Goal: Task Accomplishment & Management: Manage account settings

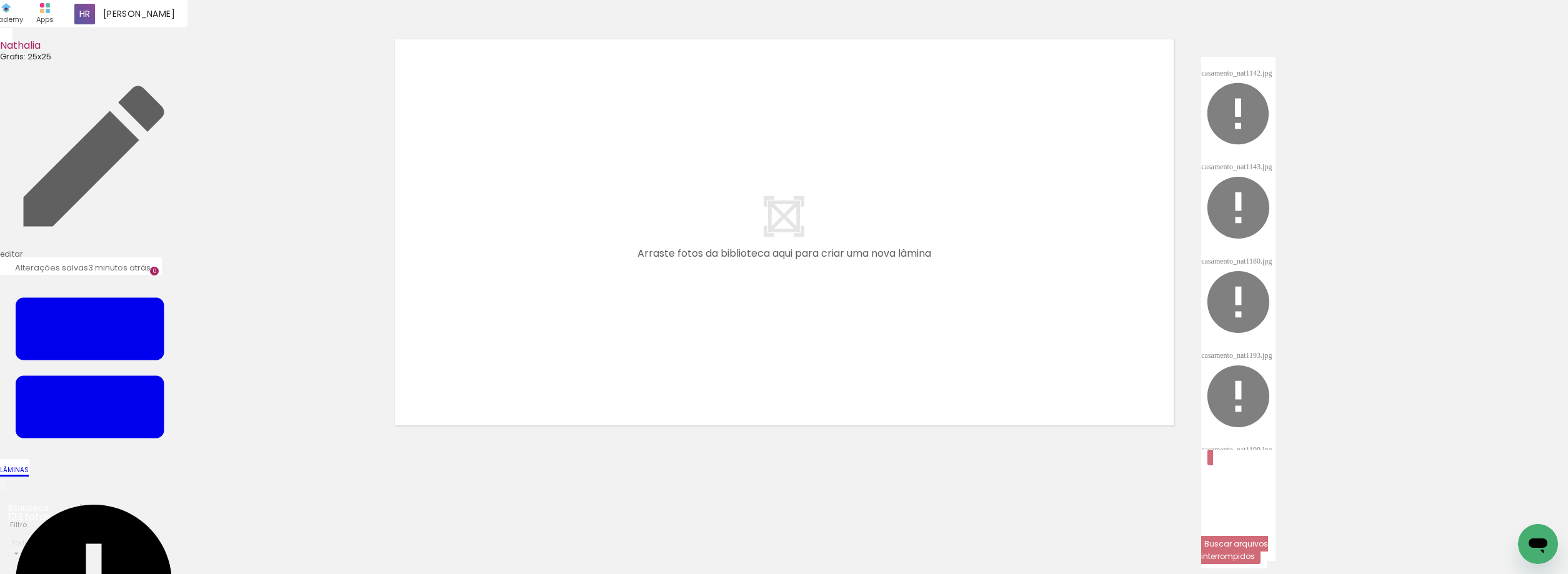
click at [0, 0] on slot "Buscar arquivos interrompidos" at bounding box center [0, 0] width 0 height 0
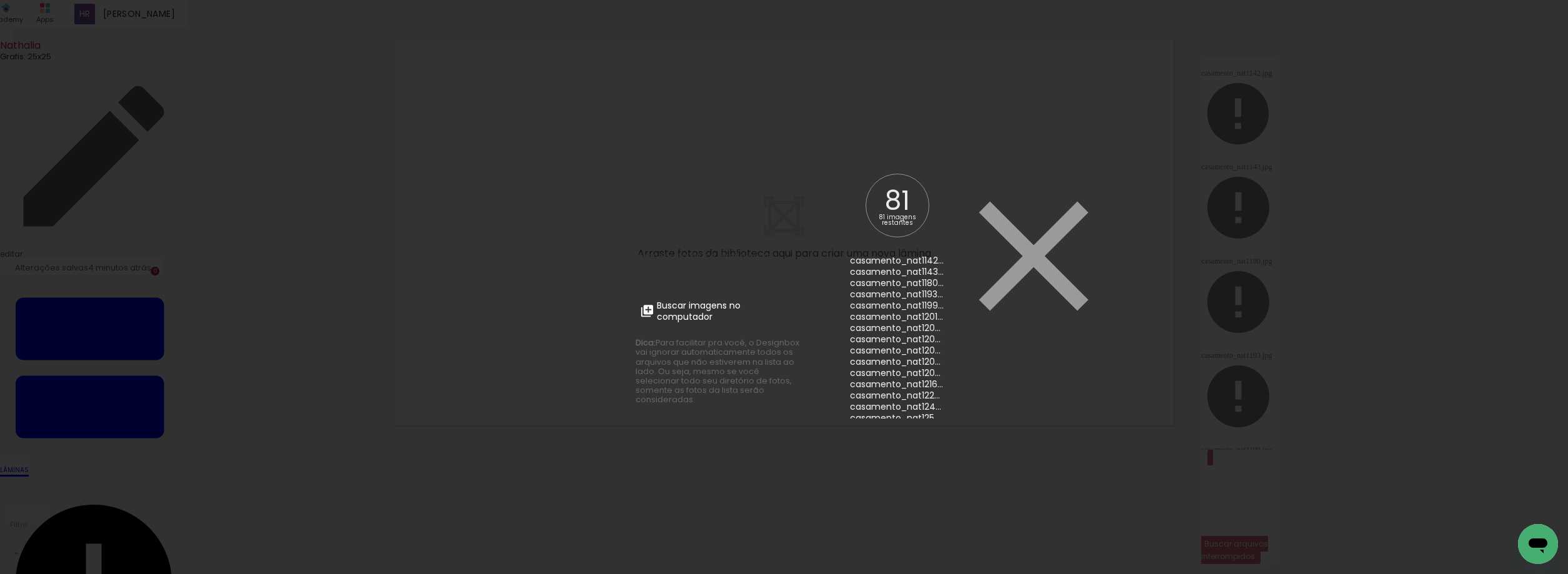
click at [748, 299] on label "Buscar imagens no computador" at bounding box center [720, 310] width 169 height 31
click at [0, 0] on input "file" at bounding box center [0, 0] width 0 height 0
click at [948, 168] on iron-icon at bounding box center [1033, 257] width 188 height 188
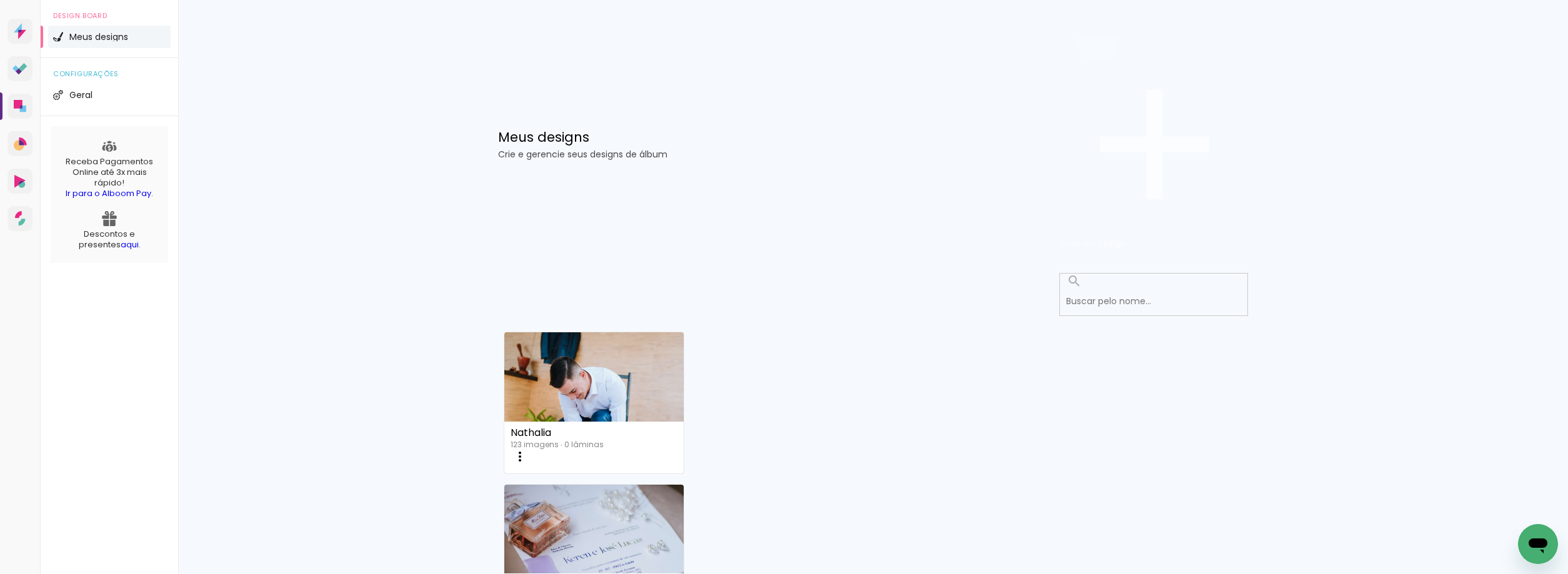
click at [1184, 76] on paper-button "Criar um design" at bounding box center [1154, 144] width 188 height 217
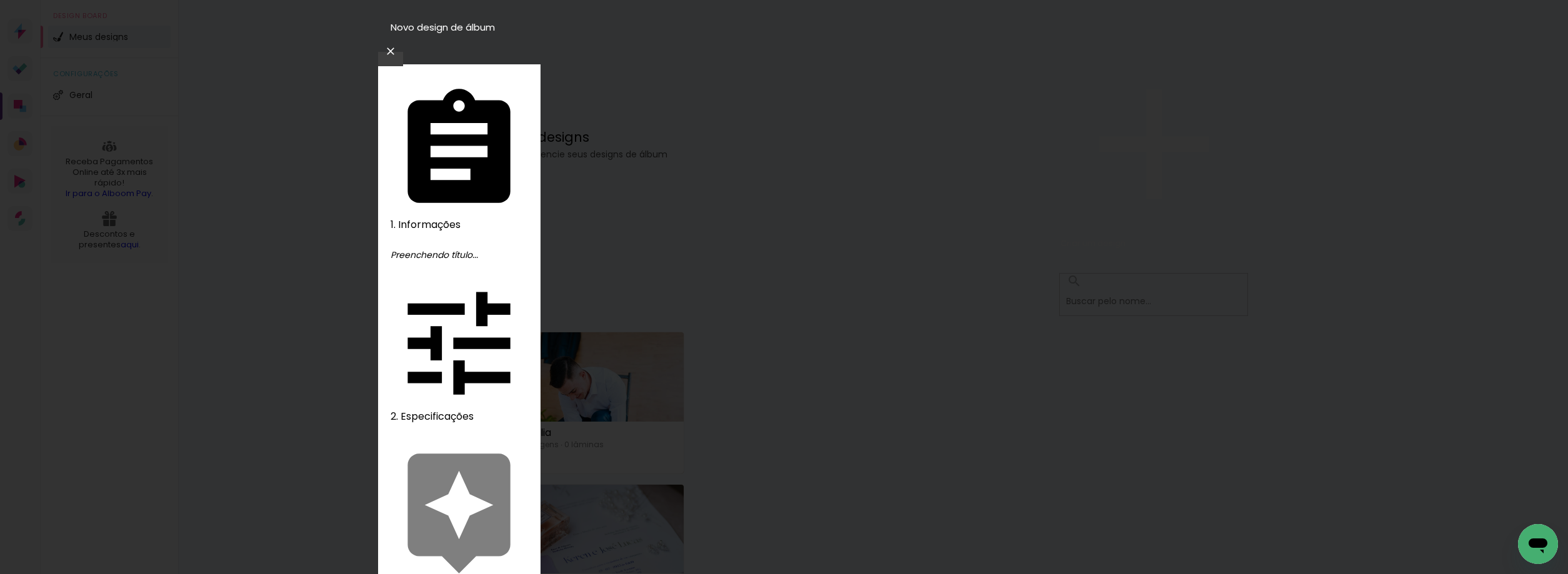
type input "Maria&Leonardo"
type paper-input "Maria&Leonardo"
click at [0, 0] on slot "Avançar" at bounding box center [0, 0] width 0 height 0
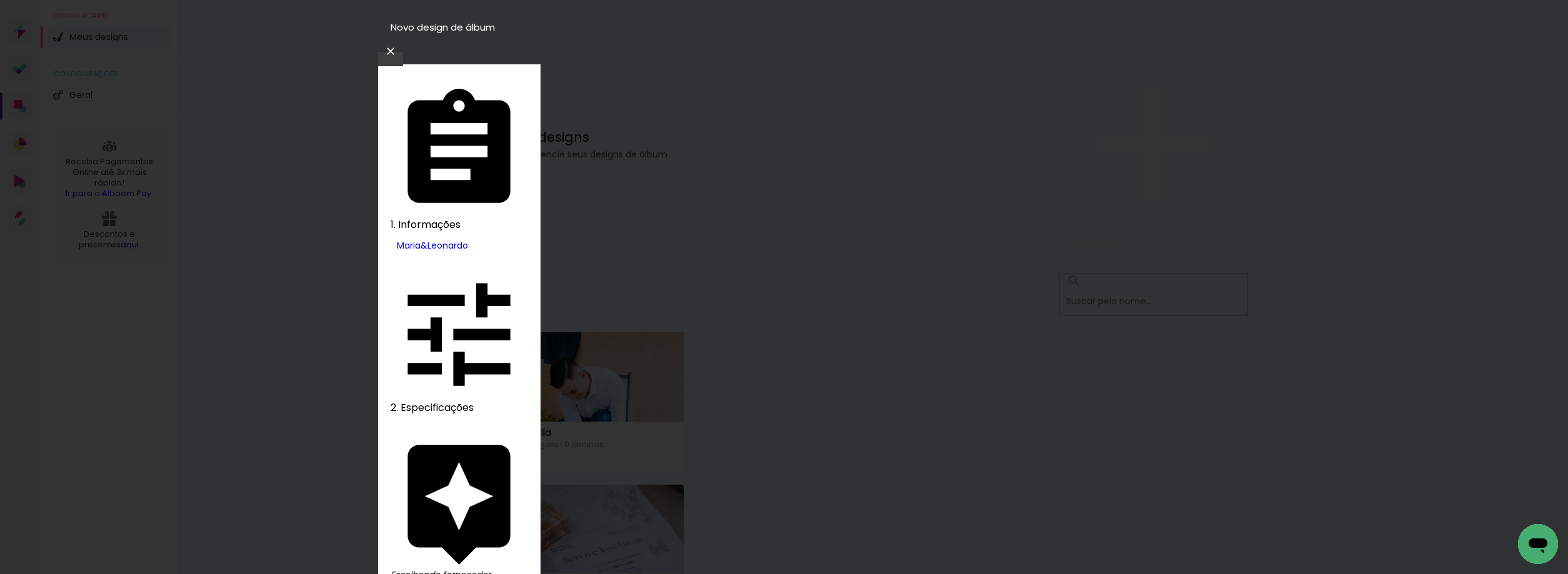
scroll to position [1207, 0]
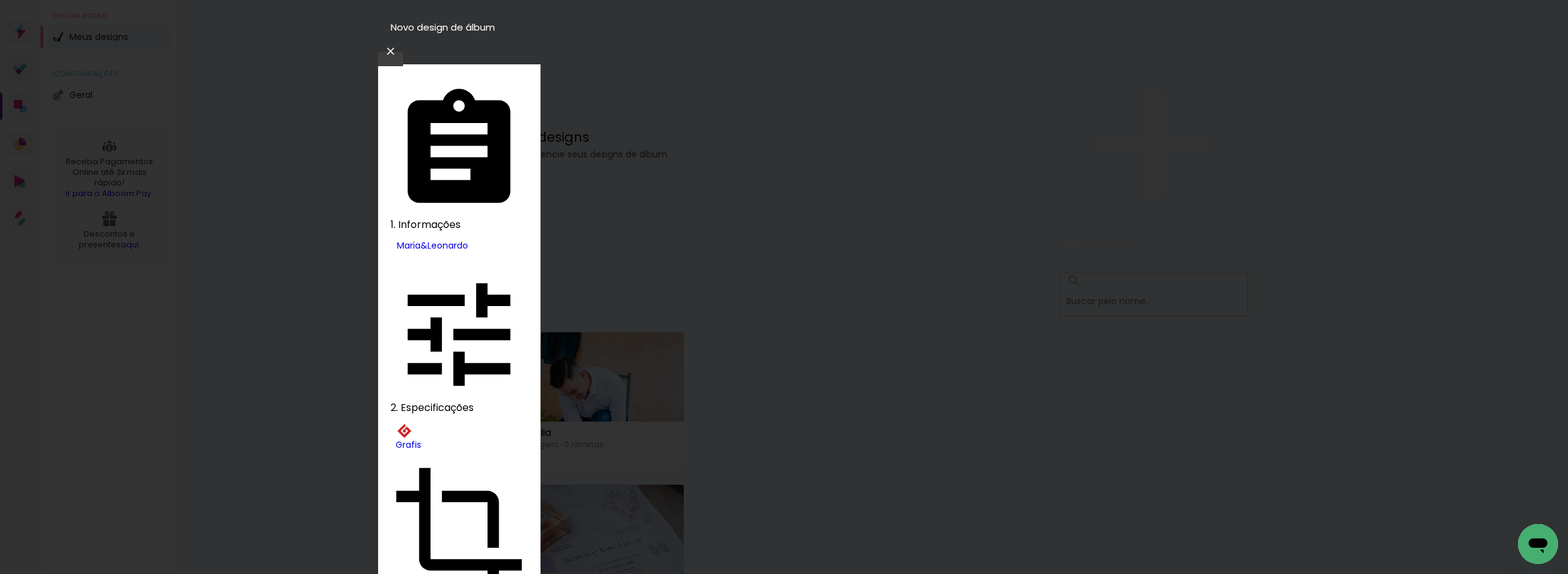
click at [955, 210] on paper-item "Havel" at bounding box center [984, 201] width 58 height 18
type input "Havel"
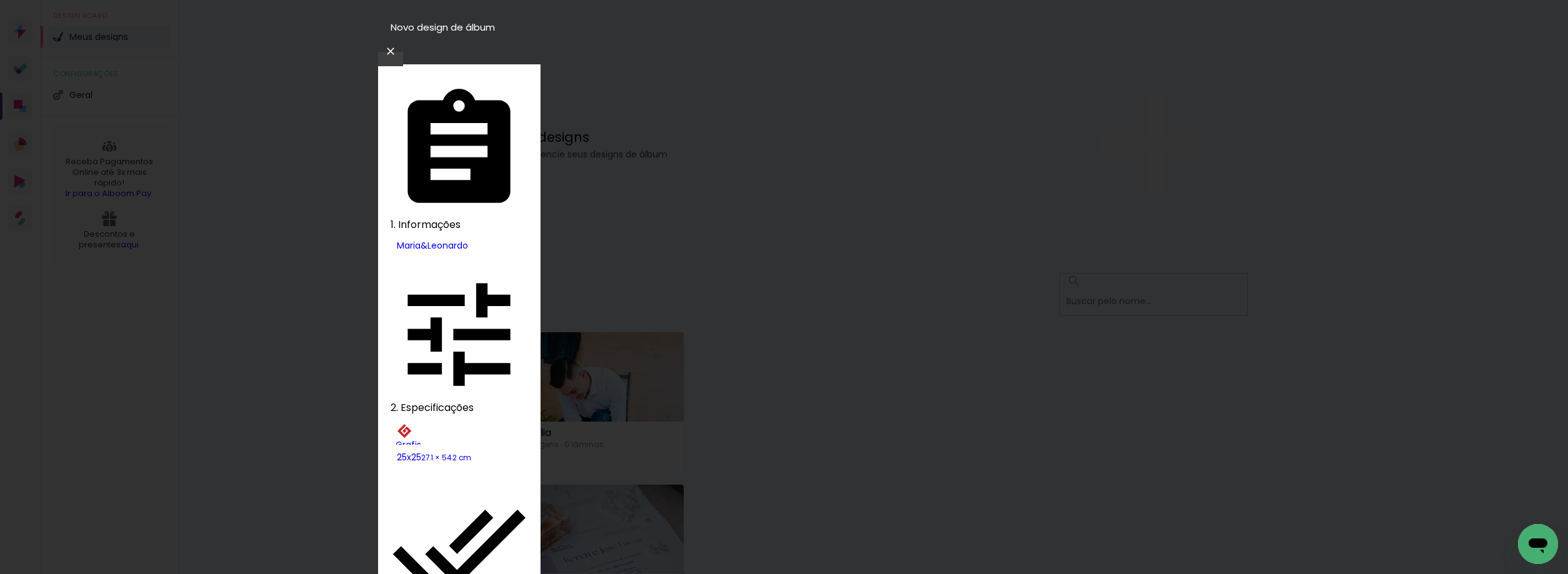
type paper-checkbox "on"
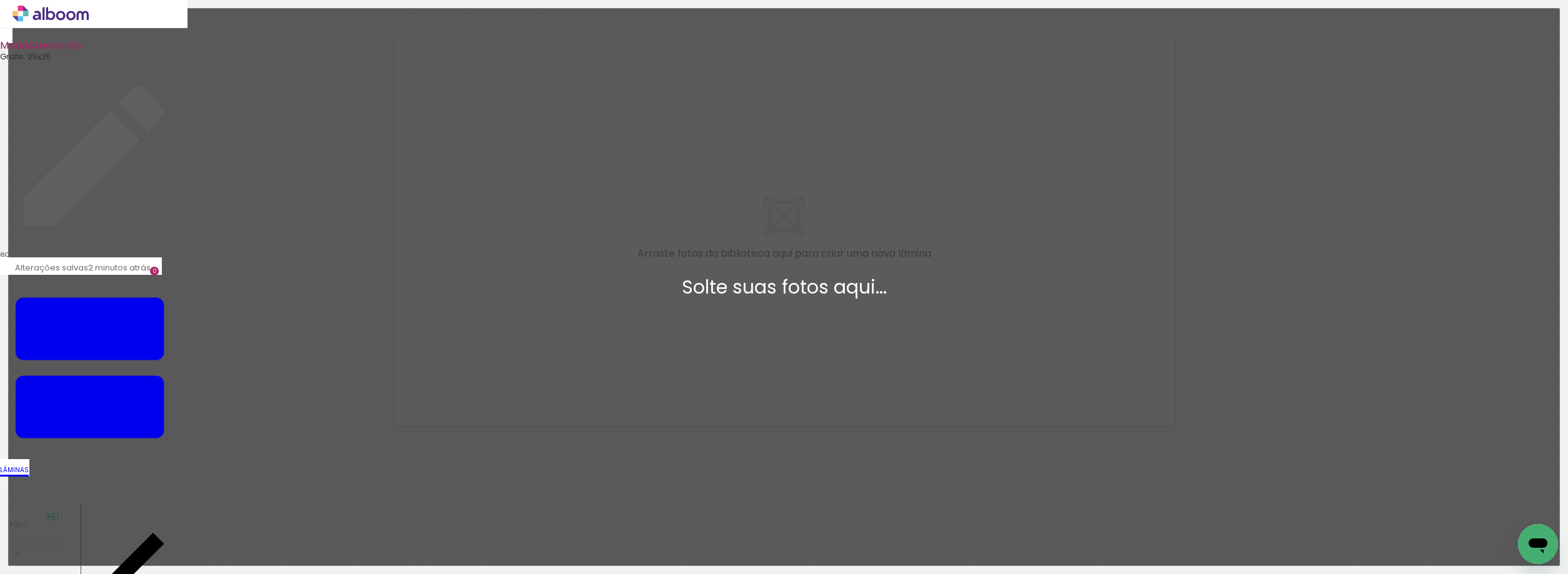
scroll to position [16, 0]
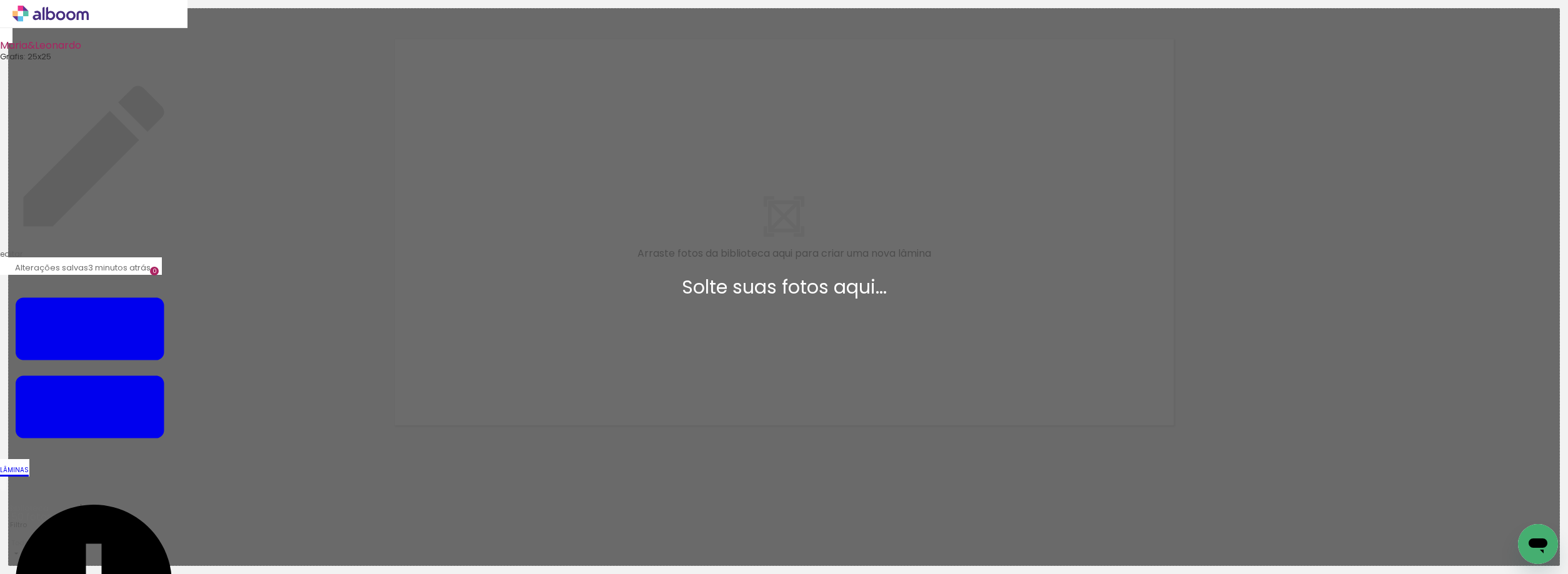
click at [1065, 299] on div "Adicionar Fotos Solte suas fotos aqui..." at bounding box center [784, 287] width 1550 height 557
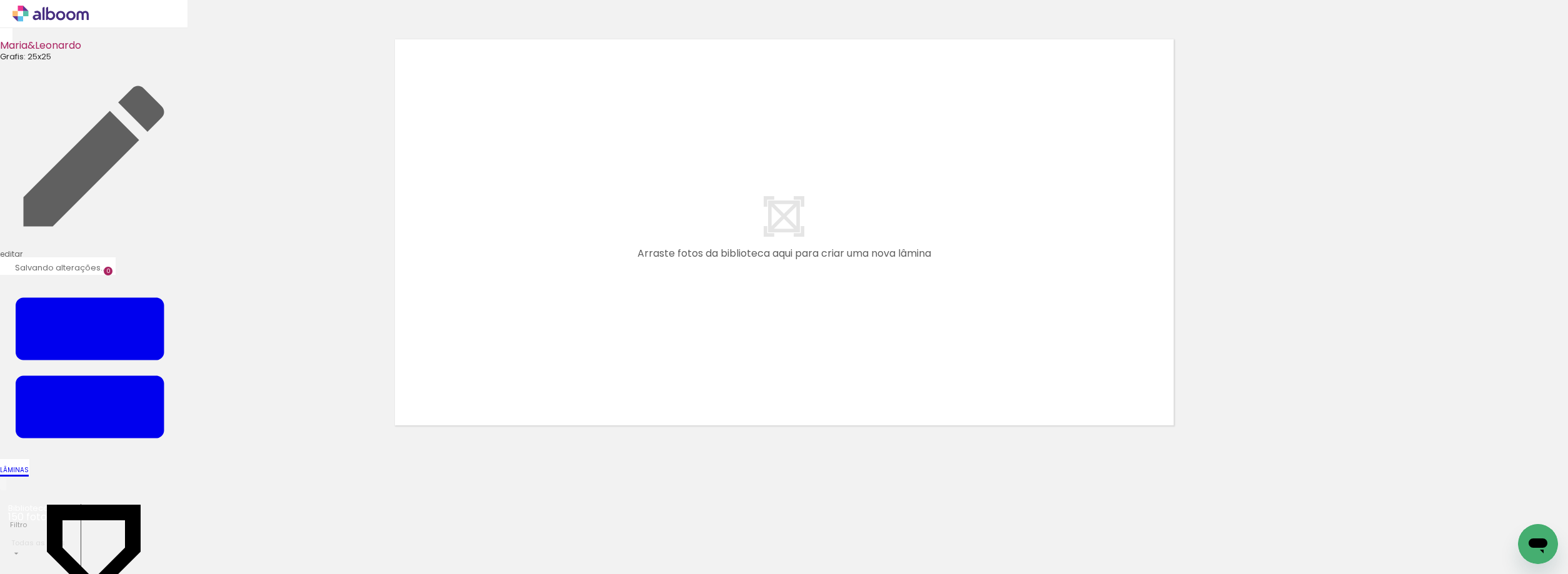
click at [1284, 245] on div at bounding box center [784, 216] width 1568 height 424
click at [910, 207] on quentale-layouter at bounding box center [784, 232] width 784 height 392
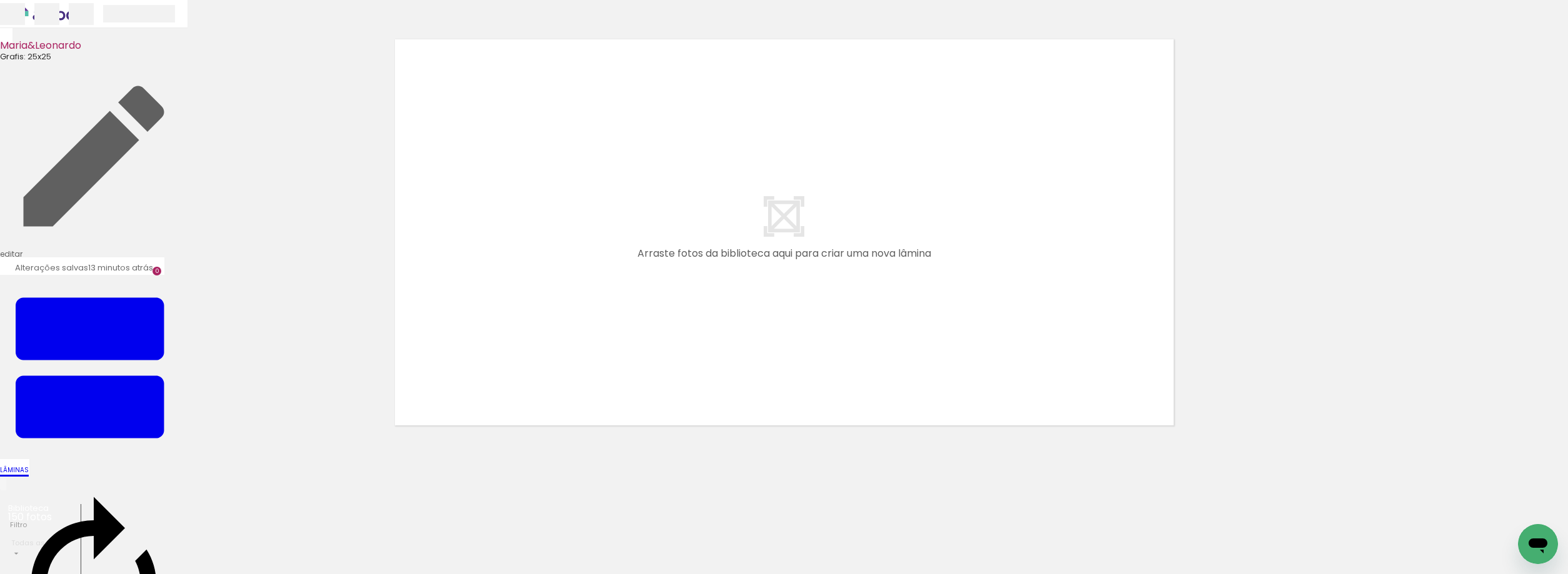
click at [1154, 358] on quentale-layouter at bounding box center [784, 232] width 784 height 392
click at [72, 18] on icon at bounding box center [51, 14] width 76 height 16
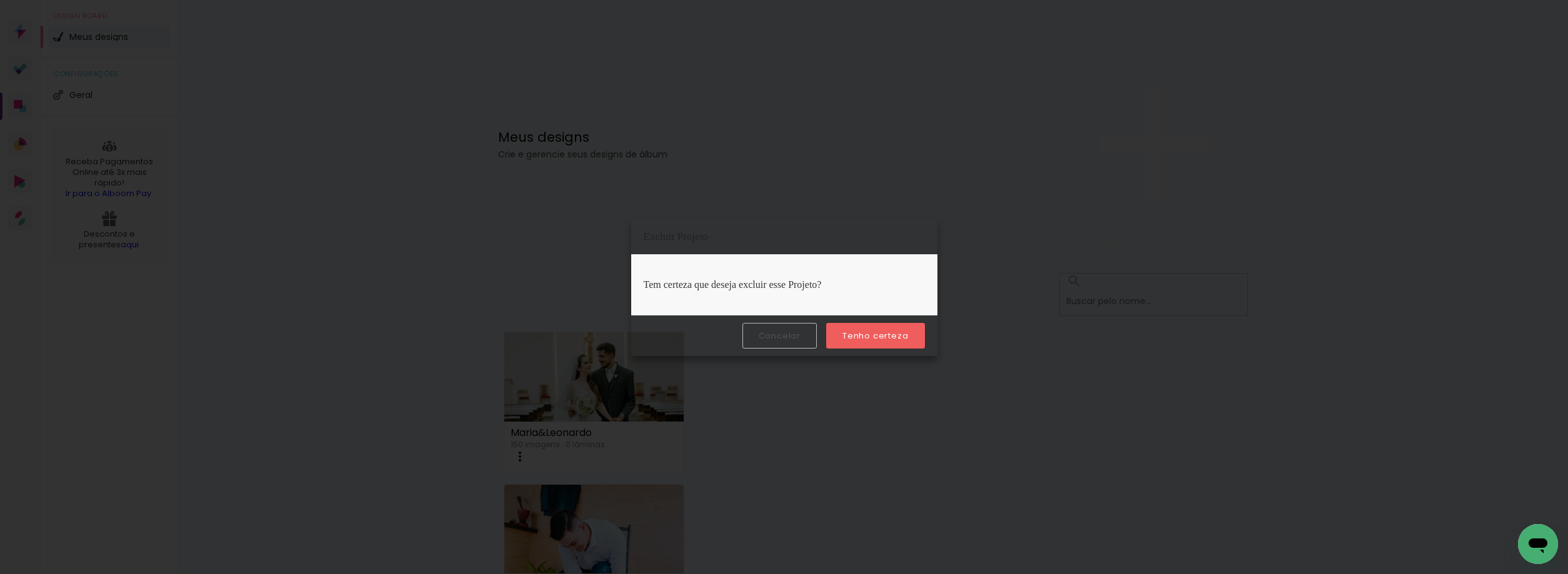
click at [0, 0] on slot "Tenho certeza" at bounding box center [0, 0] width 0 height 0
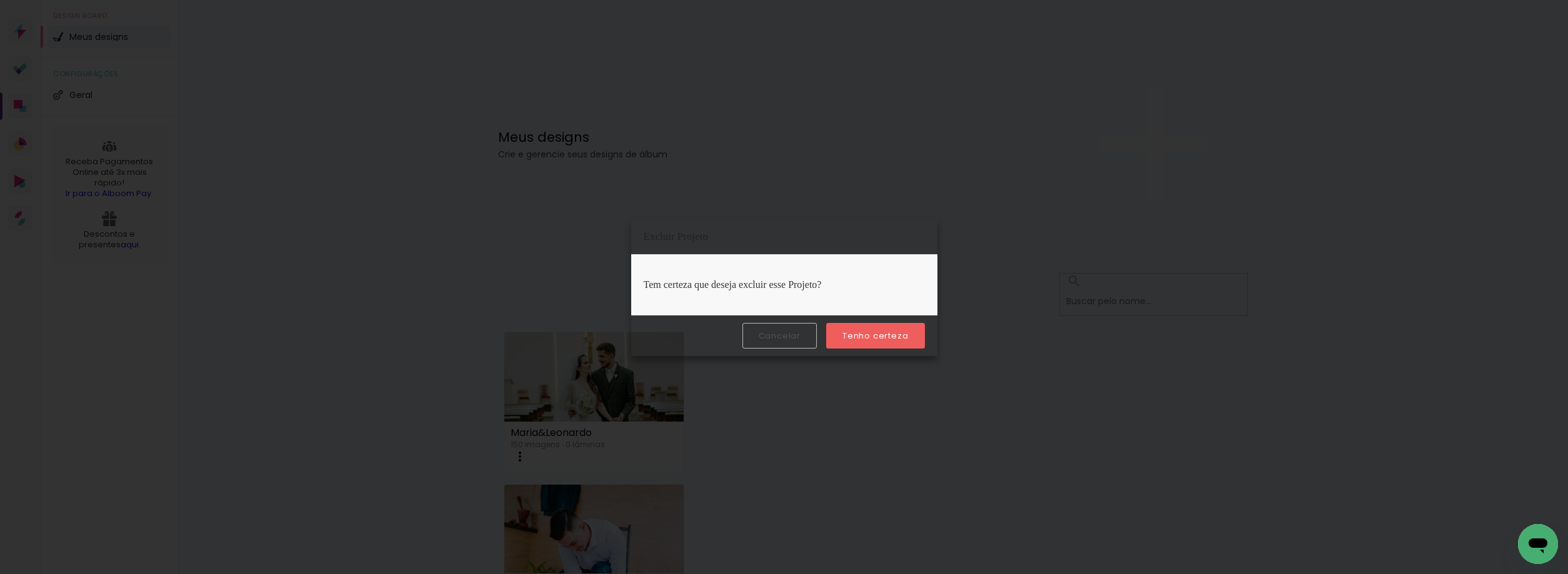
click at [0, 0] on slot "Tenho certeza" at bounding box center [0, 0] width 0 height 0
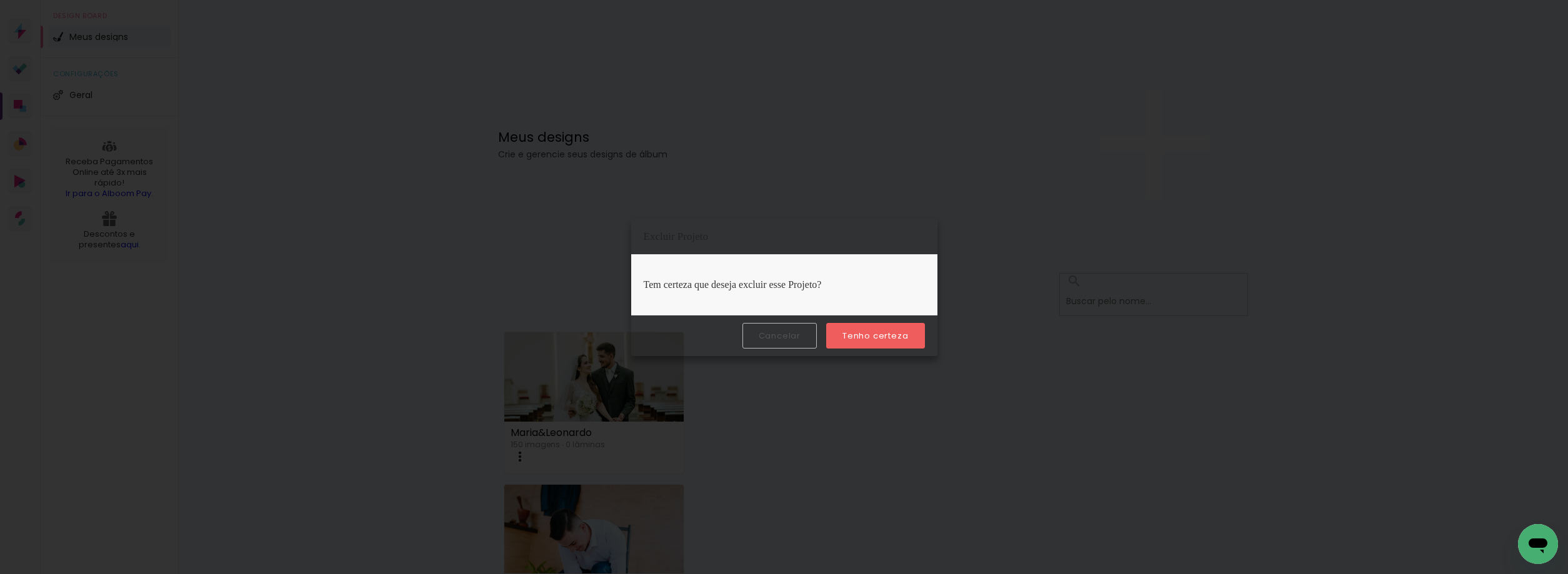
click at [867, 329] on paper-button "Tenho certeza" at bounding box center [875, 336] width 98 height 26
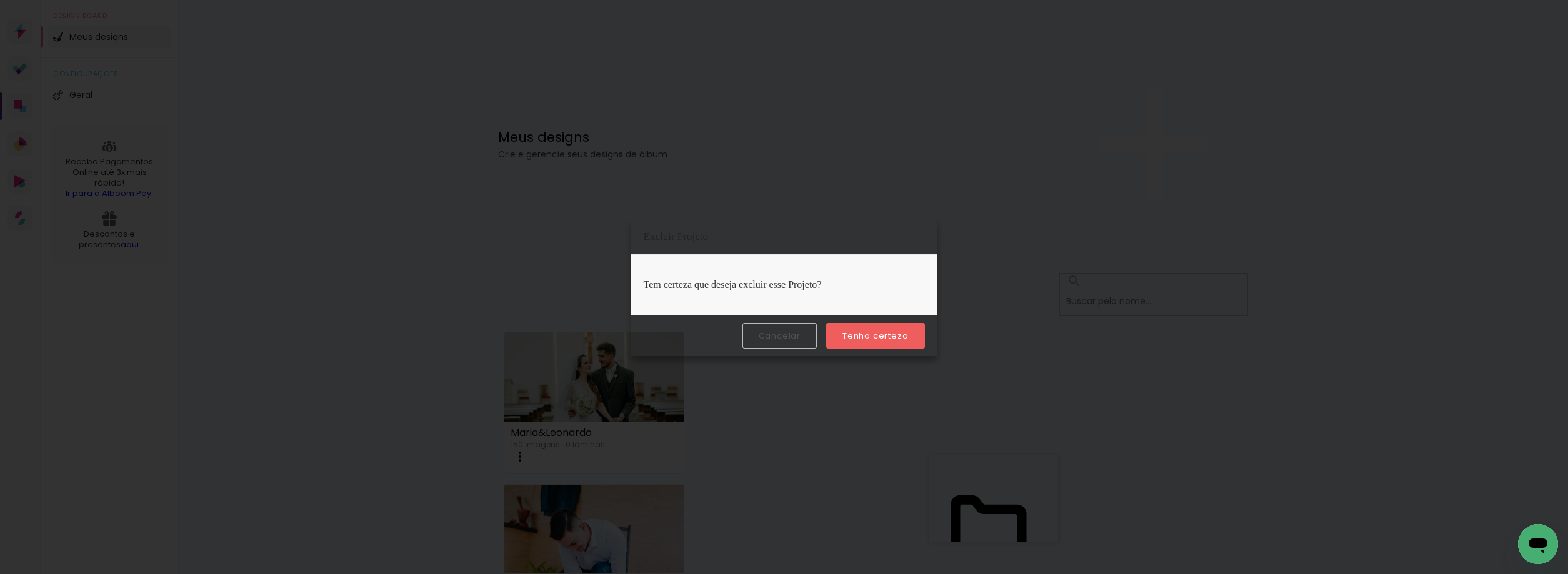
click at [0, 0] on slot "Tenho certeza" at bounding box center [0, 0] width 0 height 0
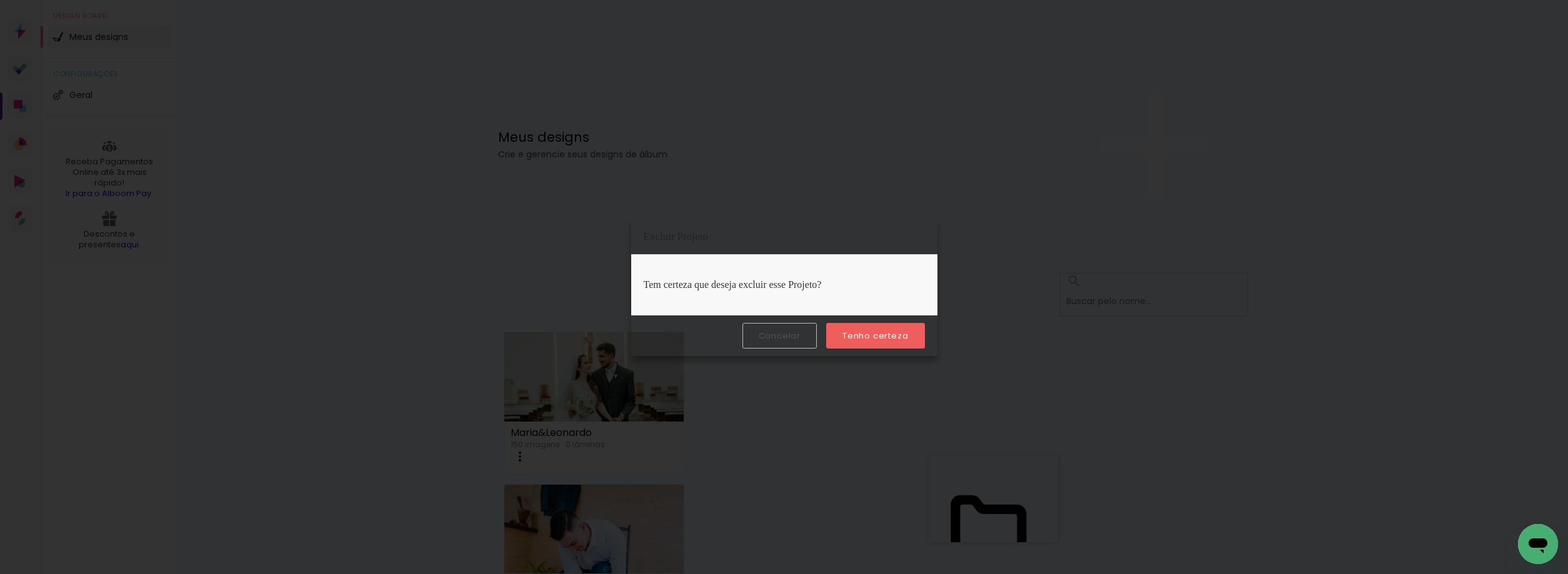
click at [0, 0] on slot "Tenho certeza" at bounding box center [0, 0] width 0 height 0
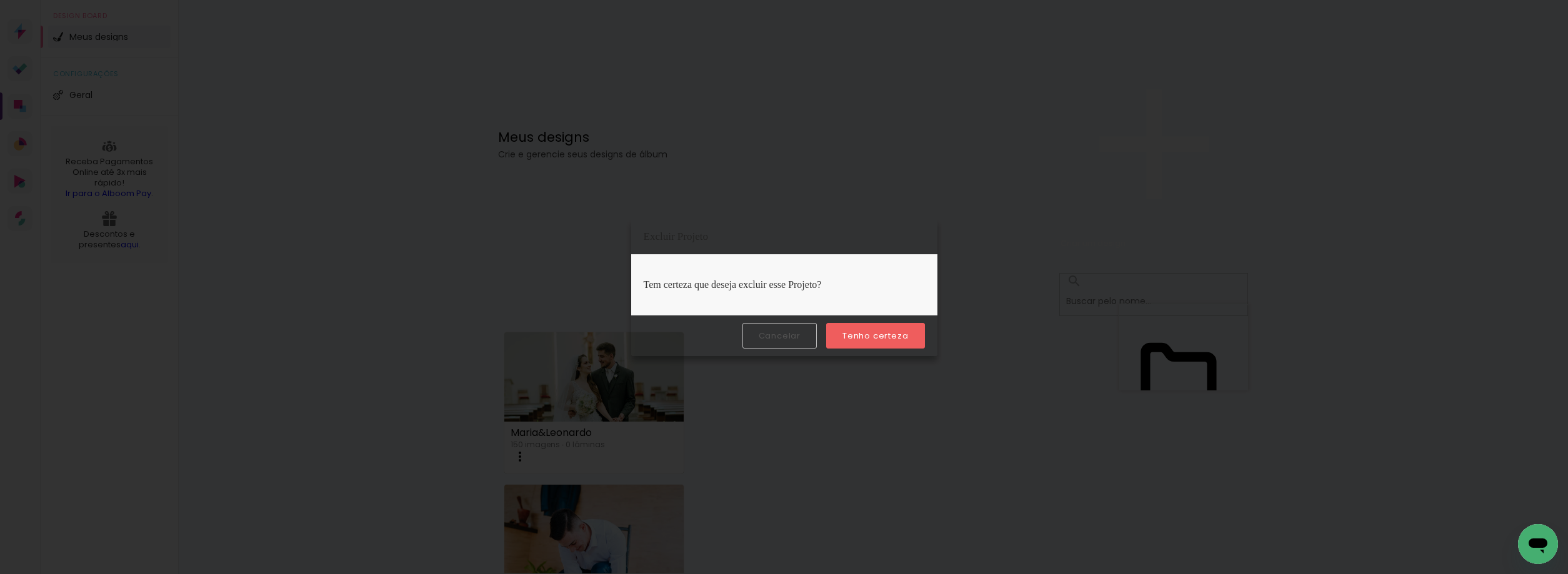
click at [0, 0] on slot "Tenho certeza" at bounding box center [0, 0] width 0 height 0
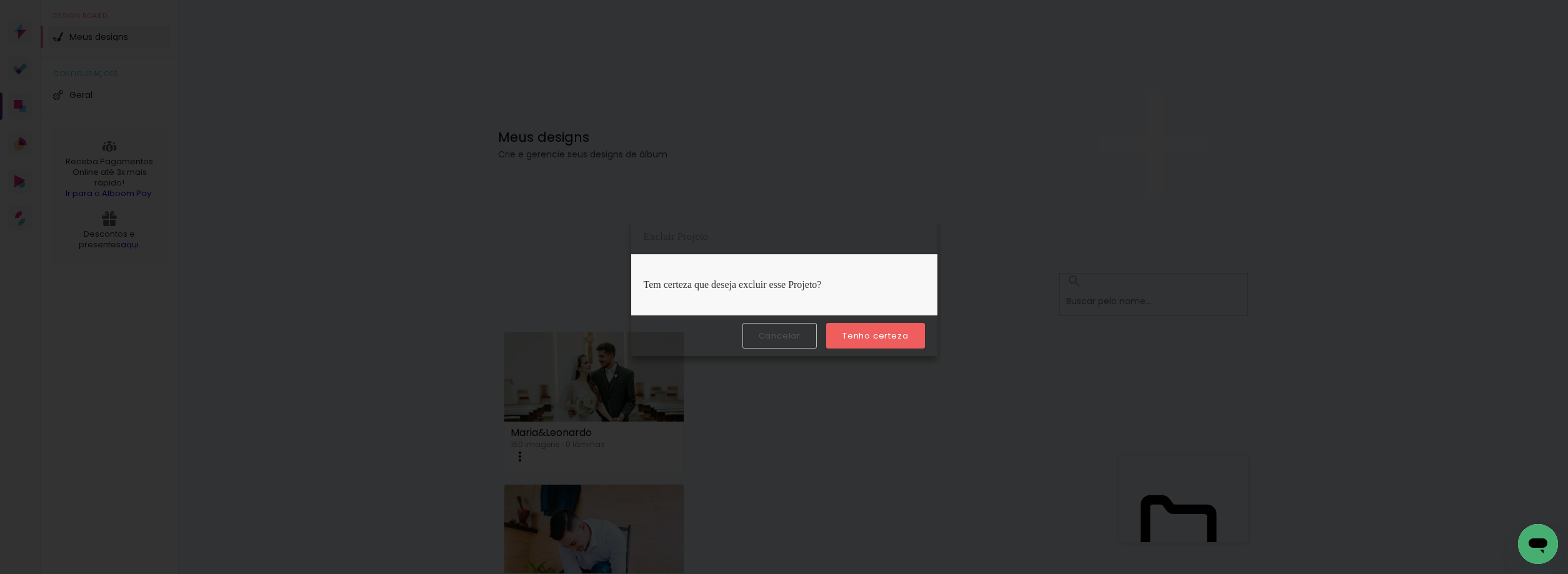
click at [0, 0] on slot "Tenho certeza" at bounding box center [0, 0] width 0 height 0
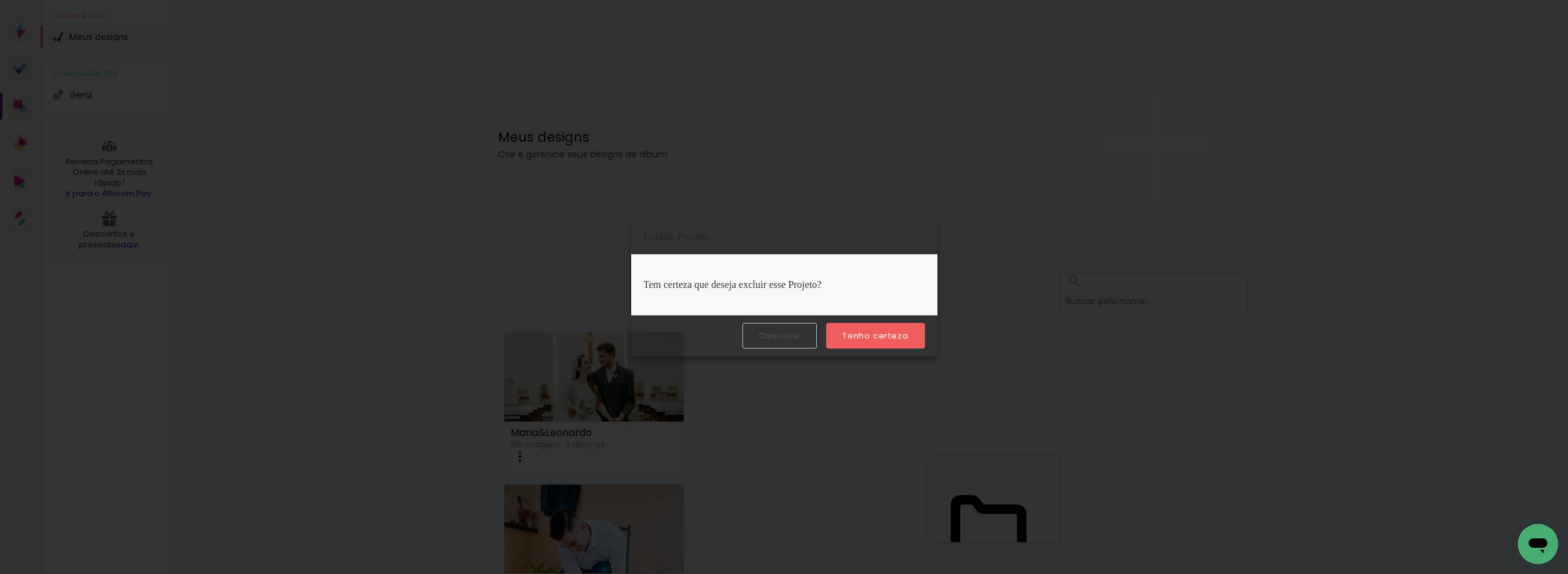
click at [0, 0] on slot "Tenho certeza" at bounding box center [0, 0] width 0 height 0
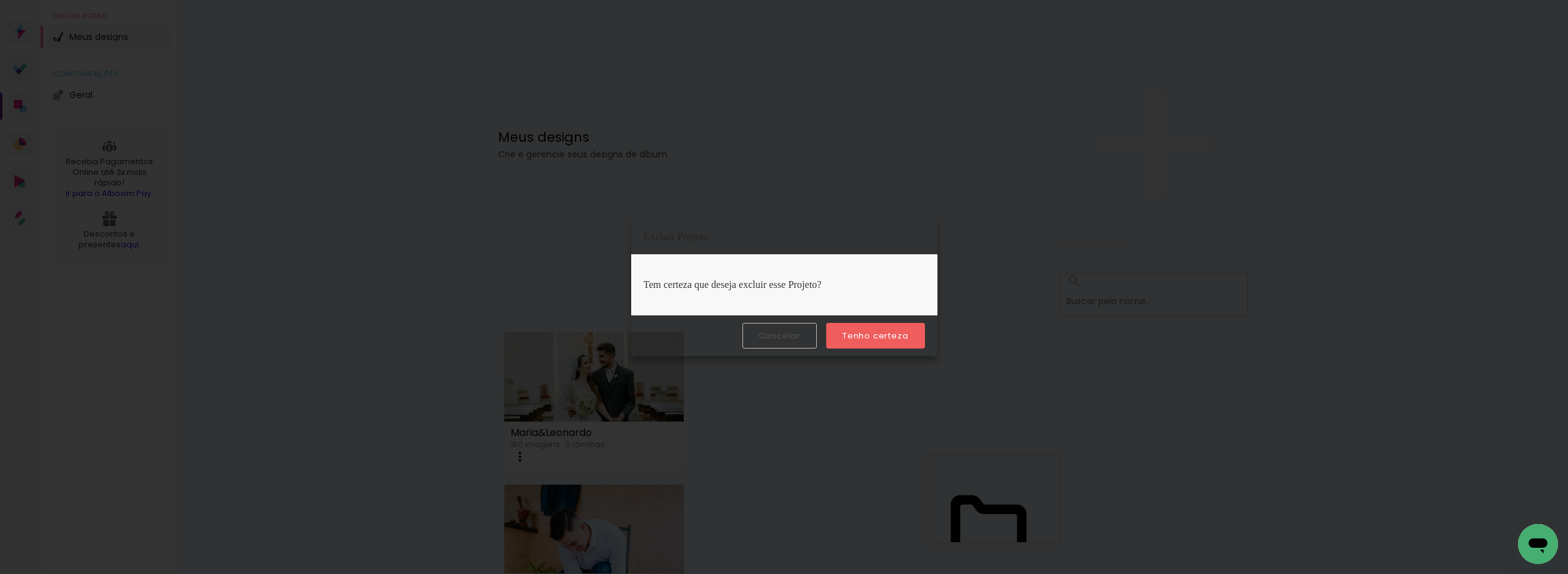
click at [874, 341] on paper-button "Tenho certeza" at bounding box center [875, 336] width 98 height 26
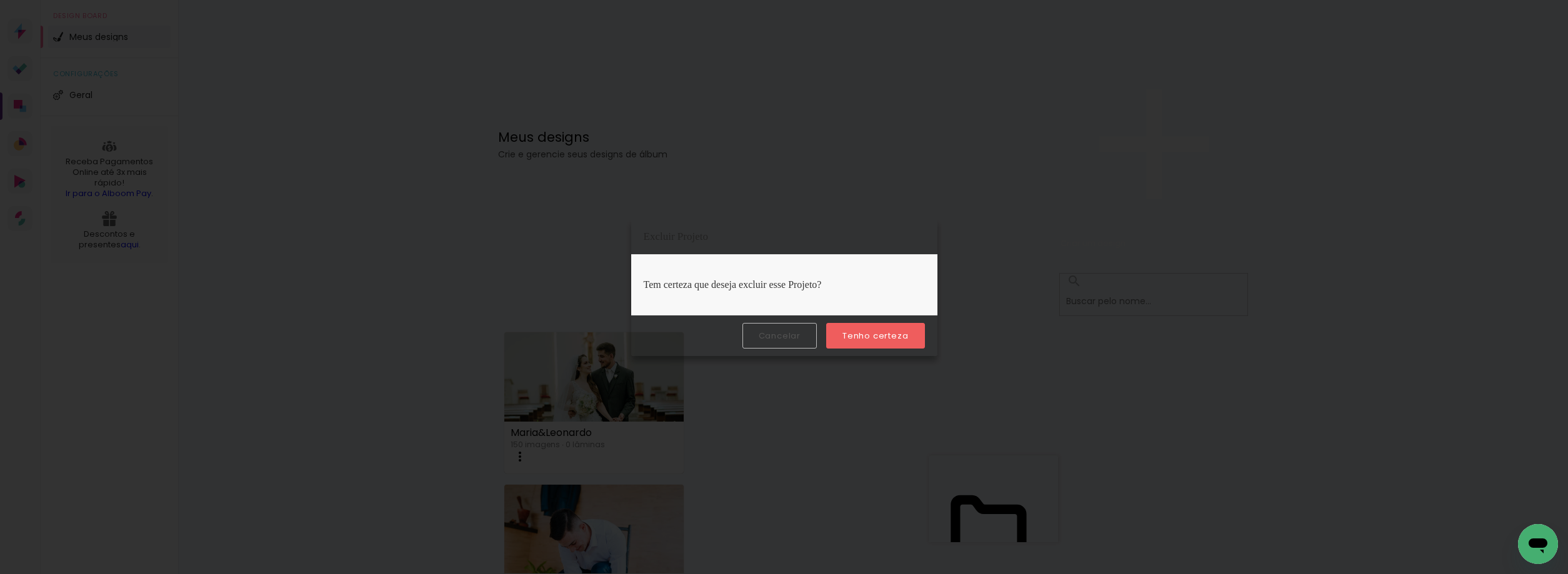
click at [0, 0] on slot "Tenho certeza" at bounding box center [0, 0] width 0 height 0
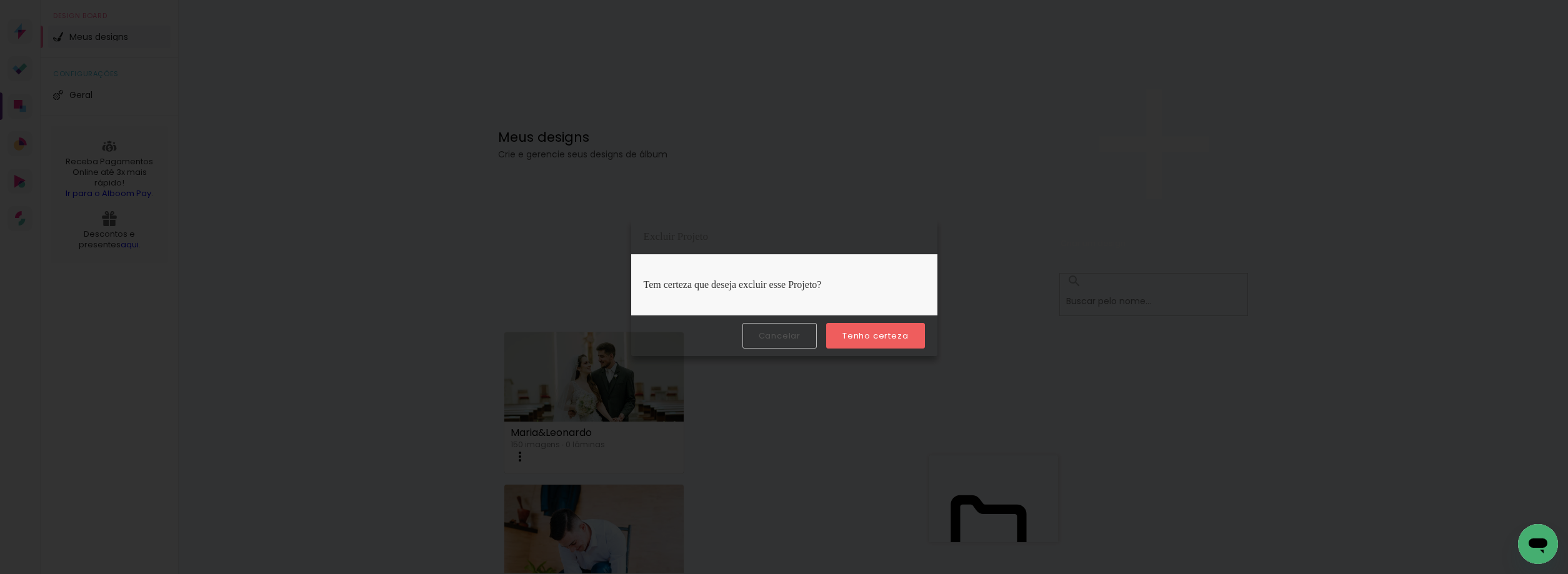
click at [0, 0] on slot "Tenho certeza" at bounding box center [0, 0] width 0 height 0
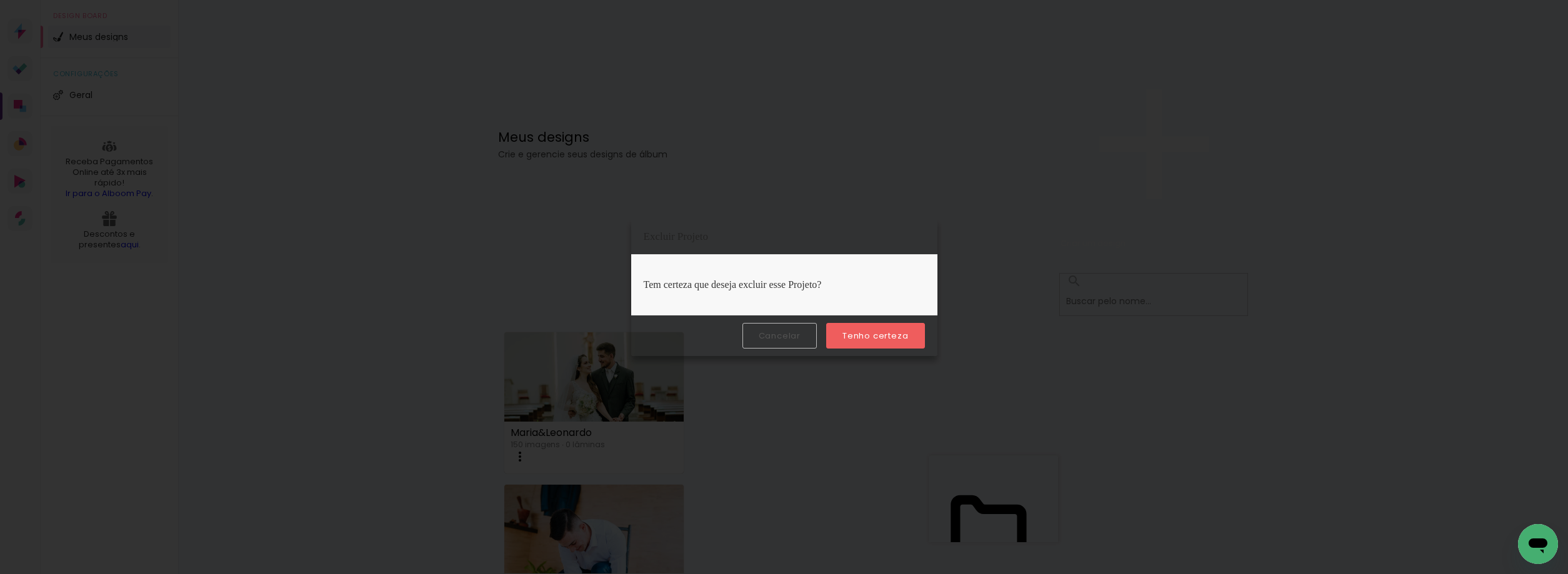
click at [888, 329] on paper-button "Tenho certeza" at bounding box center [875, 336] width 98 height 26
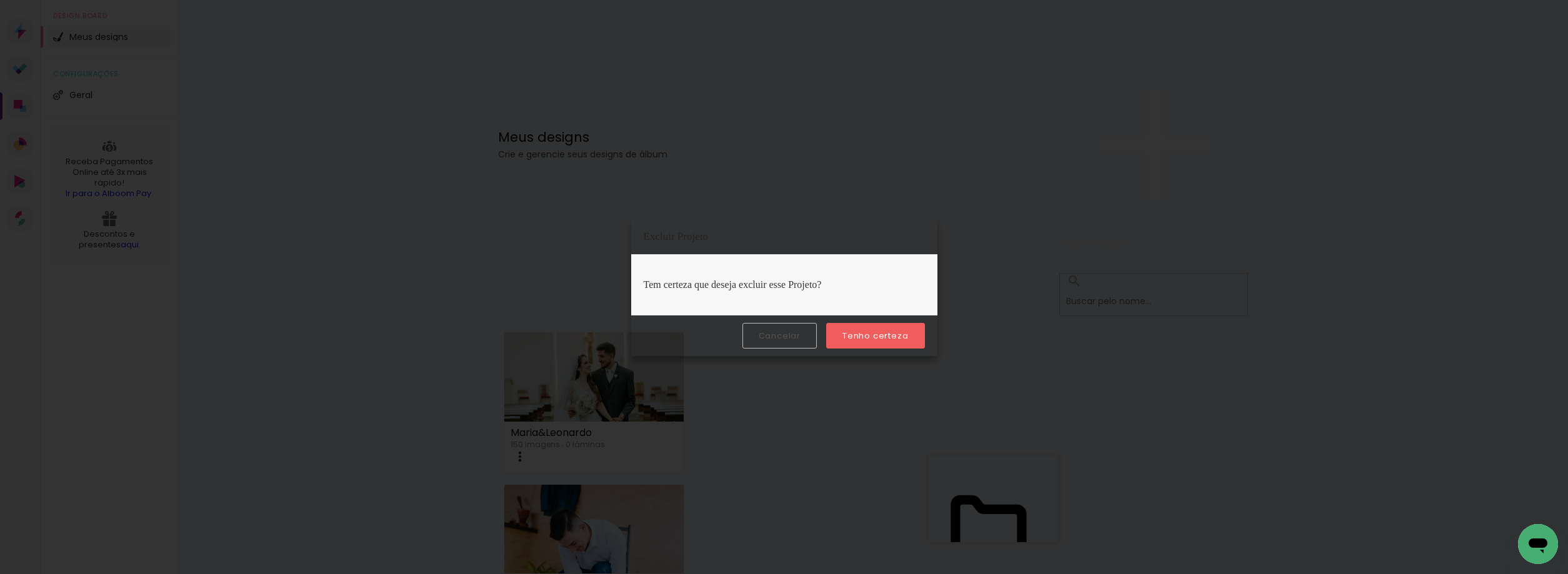
click at [0, 0] on slot "Tenho certeza" at bounding box center [0, 0] width 0 height 0
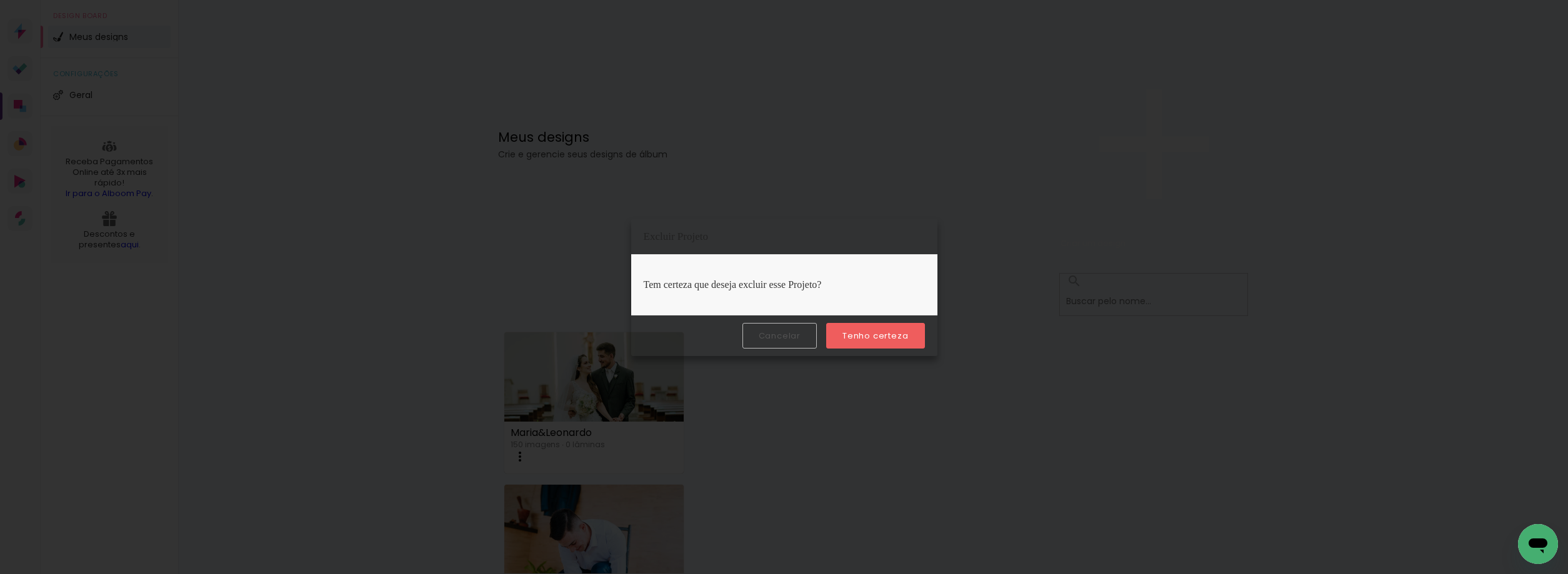
click at [0, 0] on slot "Tenho certeza" at bounding box center [0, 0] width 0 height 0
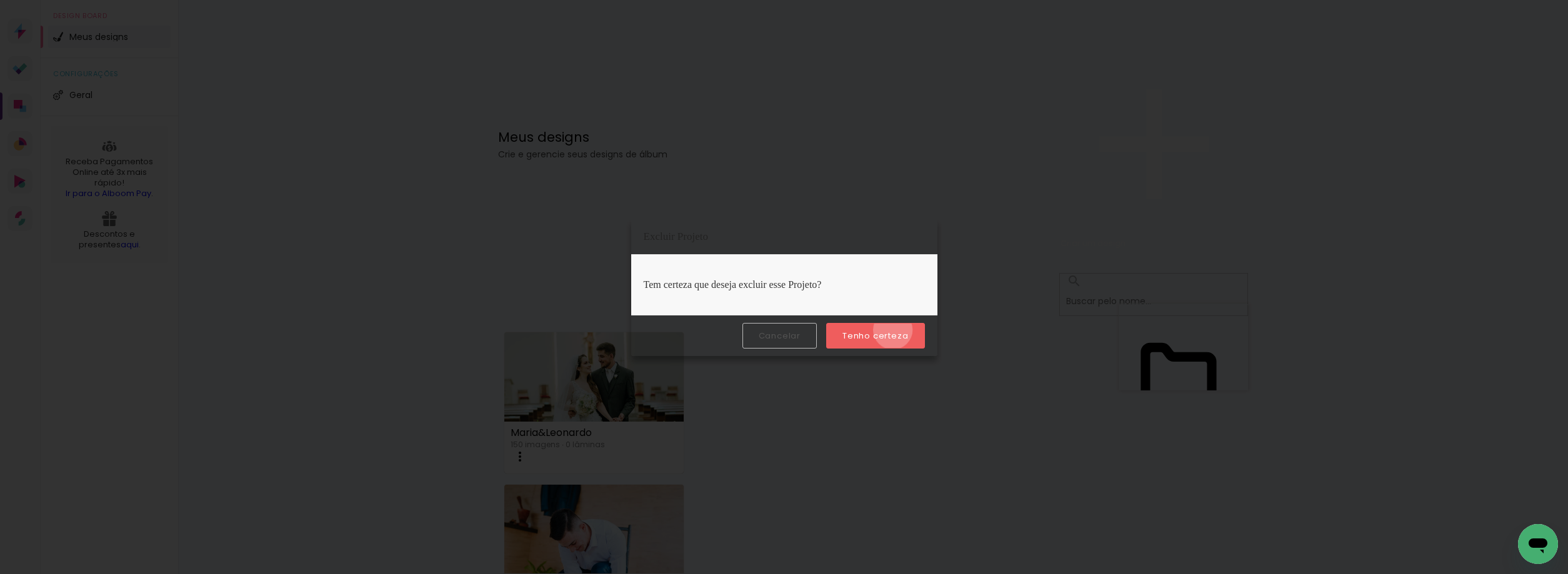
click at [0, 0] on slot "Tenho certeza" at bounding box center [0, 0] width 0 height 0
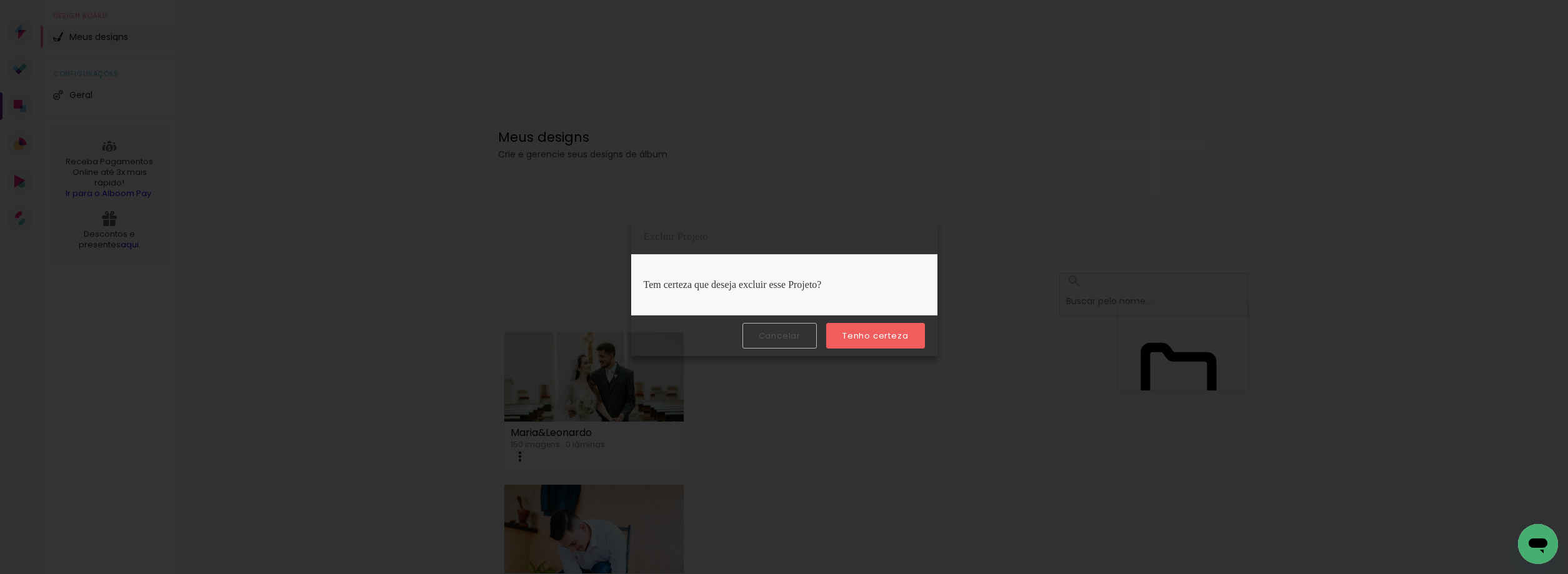
click at [899, 342] on paper-button "Tenho certeza" at bounding box center [875, 336] width 98 height 26
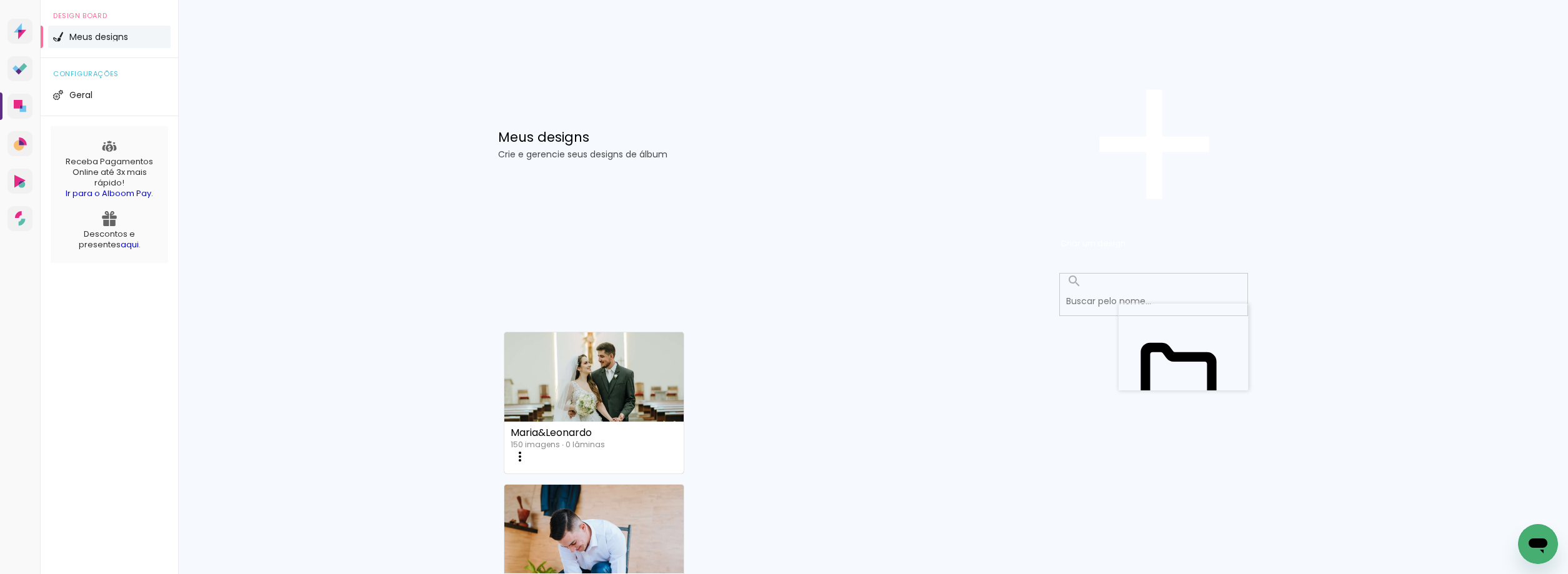
scroll to position [453, 0]
click at [23, 39] on icon at bounding box center [20, 31] width 13 height 16
